Goal: Information Seeking & Learning: Learn about a topic

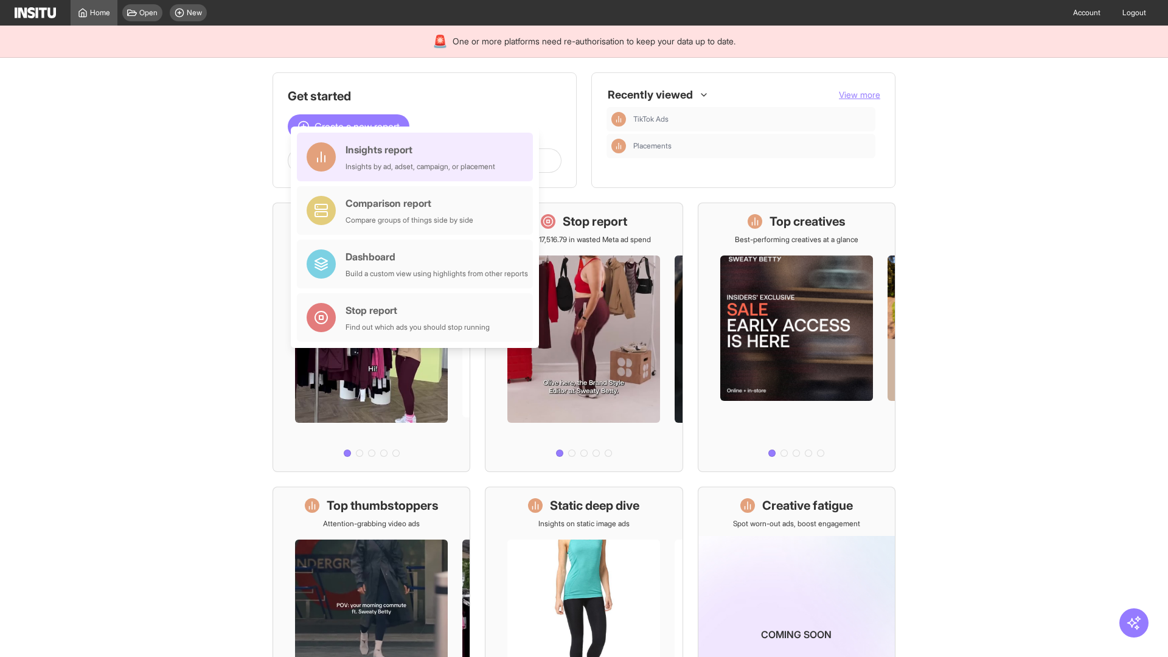
click at [418, 157] on div "Insights report Insights by ad, adset, campaign, or placement" at bounding box center [420, 156] width 150 height 29
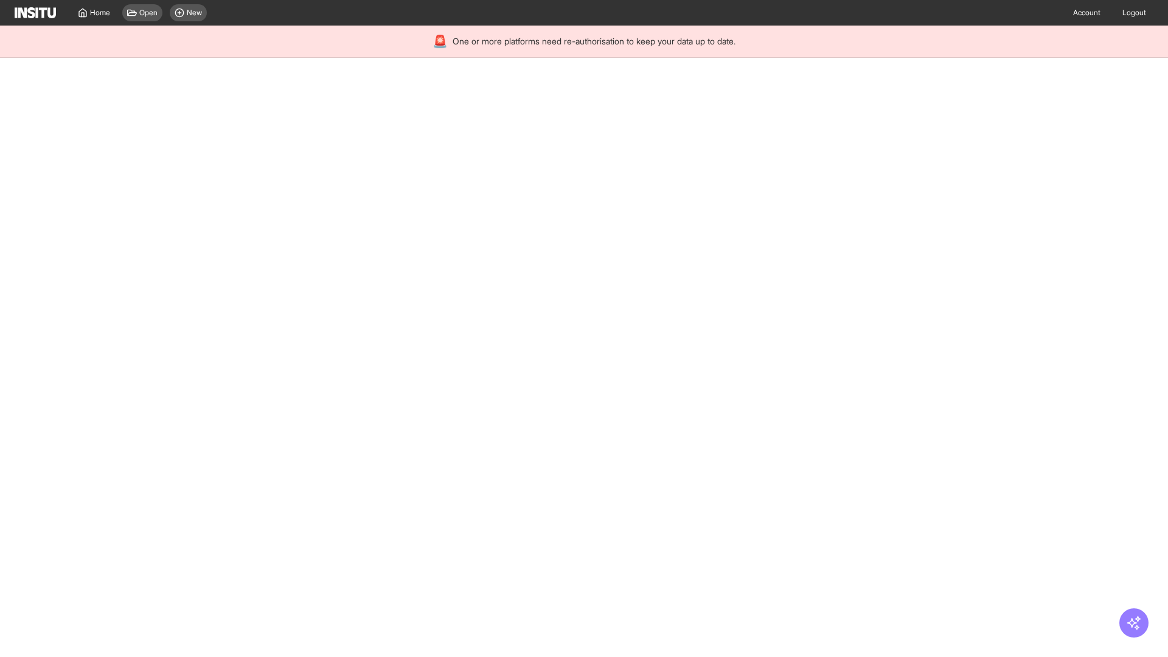
select select "**"
